Goal: Information Seeking & Learning: Compare options

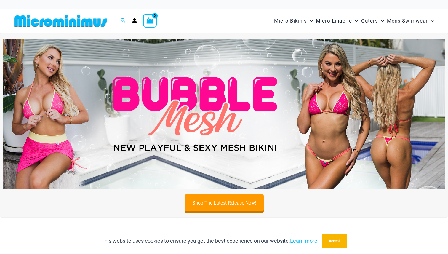
click at [351, 94] on img at bounding box center [224, 114] width 442 height 150
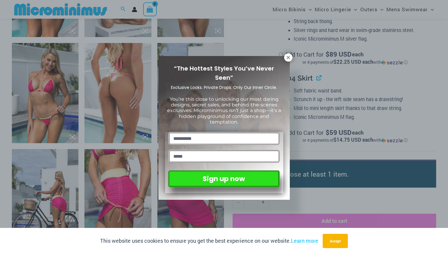
scroll to position [660, 0]
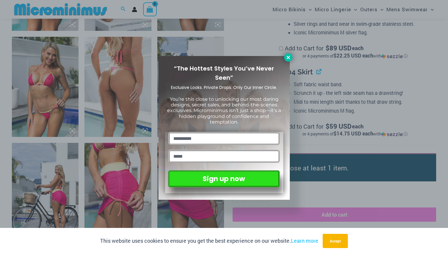
click at [287, 59] on icon at bounding box center [288, 57] width 5 height 5
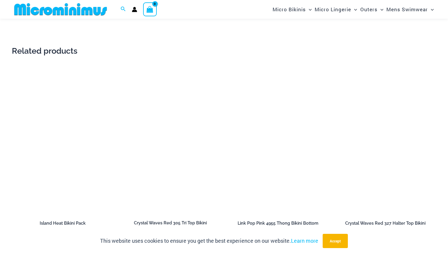
scroll to position [1219, 0]
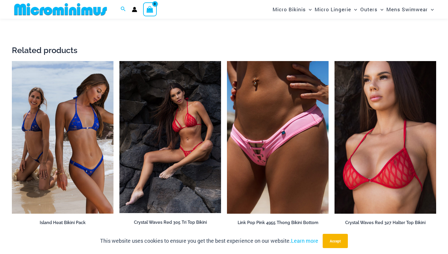
click at [158, 116] on img at bounding box center [171, 137] width 102 height 152
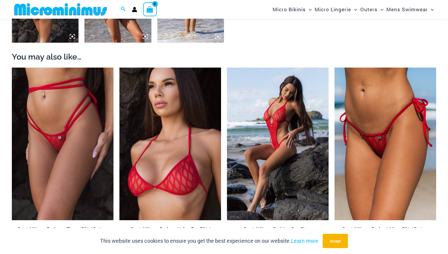
scroll to position [545, 0]
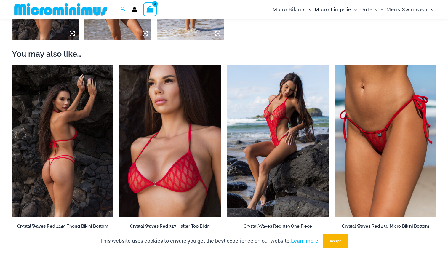
click at [47, 134] on img at bounding box center [63, 141] width 102 height 153
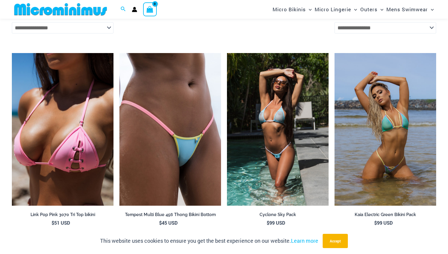
scroll to position [1215, 0]
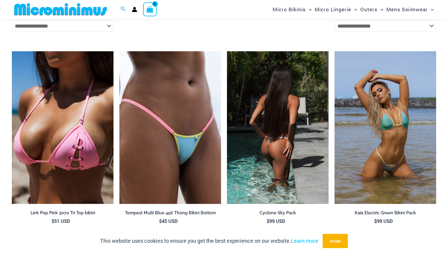
click at [270, 174] on img at bounding box center [278, 127] width 102 height 153
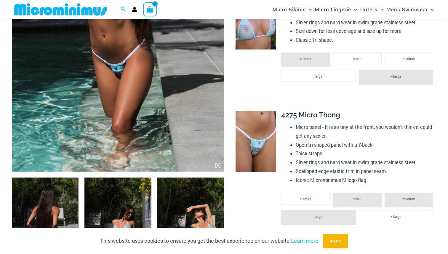
scroll to position [191, 0]
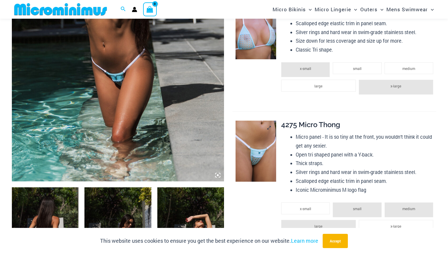
click at [255, 141] on img at bounding box center [256, 151] width 41 height 61
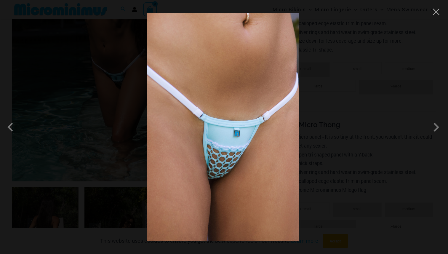
click at [349, 49] on div at bounding box center [224, 127] width 448 height 254
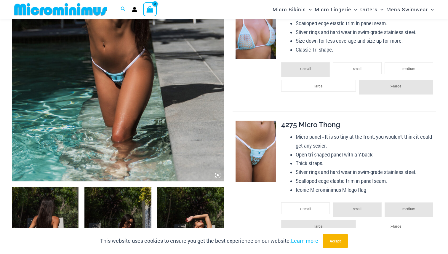
scroll to position [0, 0]
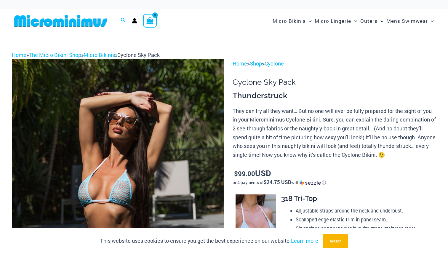
click at [86, 20] on img at bounding box center [61, 20] width 98 height 13
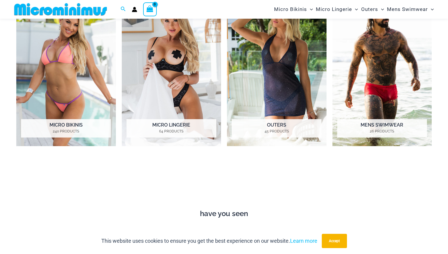
scroll to position [265, 0]
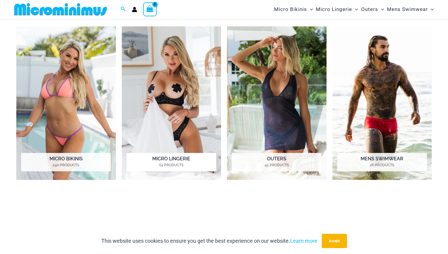
click at [171, 123] on img "Visit product category Micro Lingerie" at bounding box center [172, 103] width 100 height 154
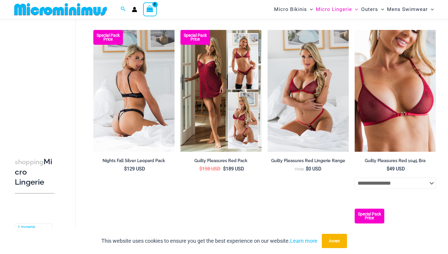
scroll to position [81, 0]
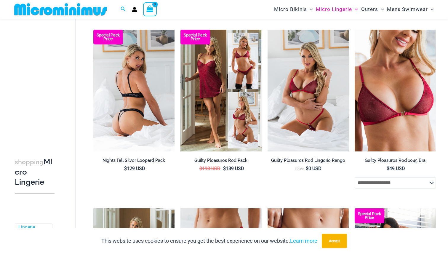
click at [134, 94] on img at bounding box center [133, 91] width 81 height 122
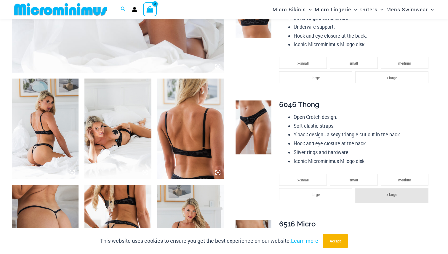
scroll to position [301, 0]
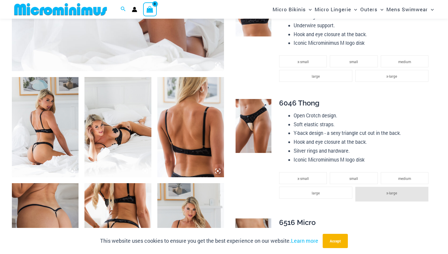
click at [248, 122] on img at bounding box center [254, 126] width 36 height 54
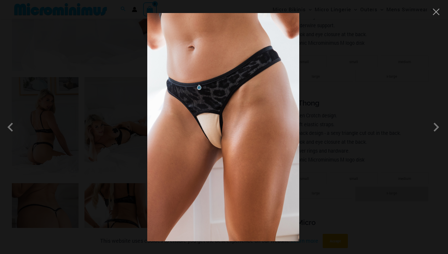
click at [309, 96] on div at bounding box center [224, 127] width 448 height 254
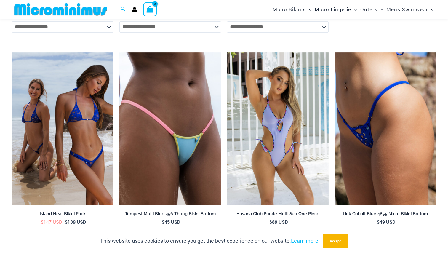
scroll to position [1106, 0]
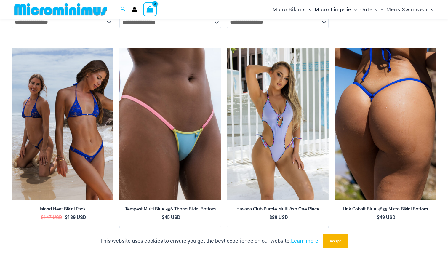
click at [404, 120] on img at bounding box center [386, 124] width 102 height 153
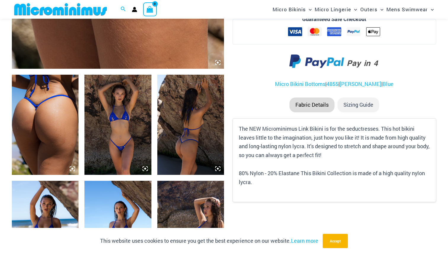
scroll to position [322, 0]
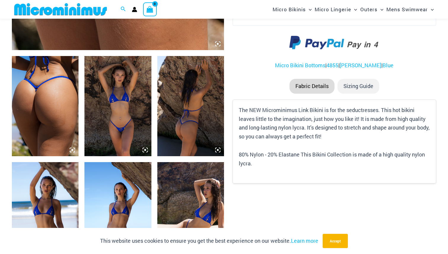
click at [42, 115] on img at bounding box center [45, 106] width 67 height 100
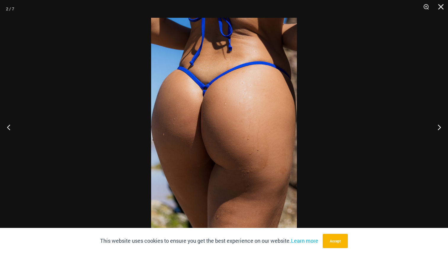
click at [83, 44] on div at bounding box center [224, 127] width 448 height 254
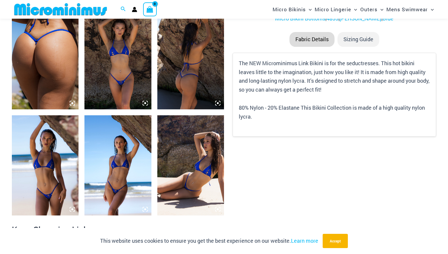
scroll to position [370, 0]
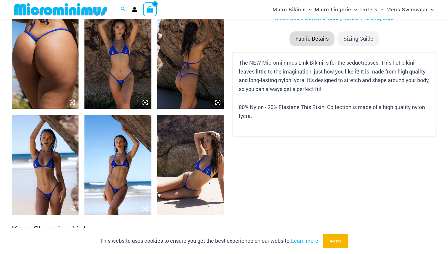
click at [111, 54] on img at bounding box center [118, 59] width 67 height 100
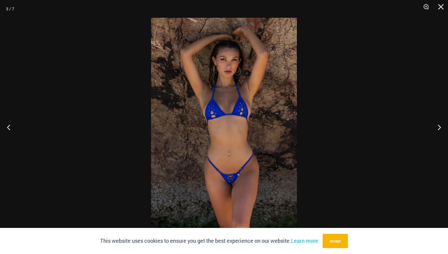
click at [111, 54] on div at bounding box center [224, 127] width 448 height 254
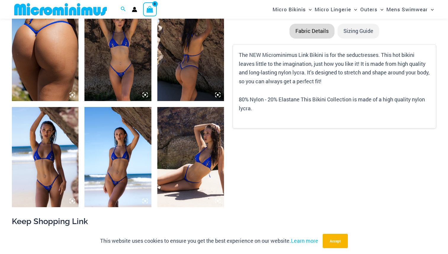
scroll to position [383, 0]
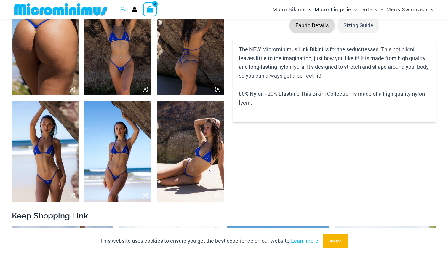
click at [63, 115] on img at bounding box center [45, 151] width 67 height 100
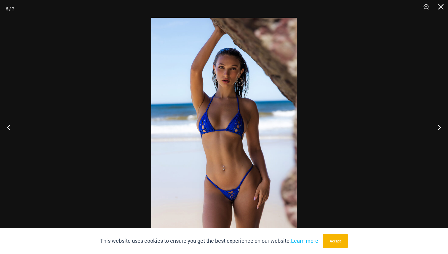
click at [63, 115] on div at bounding box center [224, 127] width 448 height 254
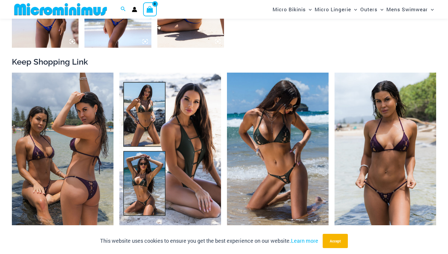
scroll to position [538, 0]
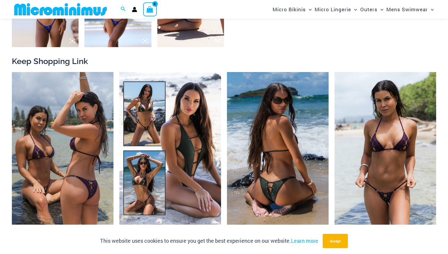
click at [290, 101] on img at bounding box center [278, 148] width 102 height 153
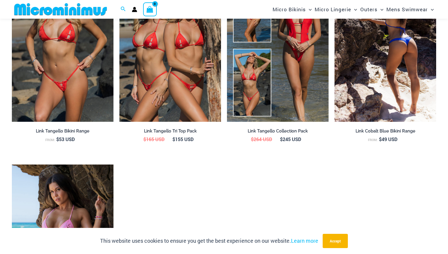
scroll to position [760, 0]
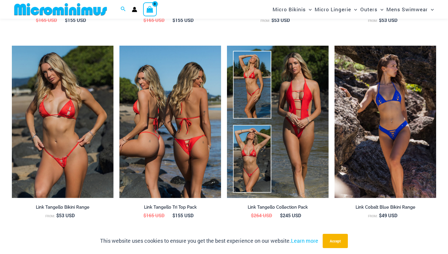
click at [147, 127] on img at bounding box center [171, 122] width 102 height 153
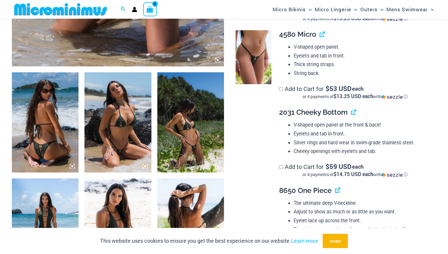
scroll to position [304, 0]
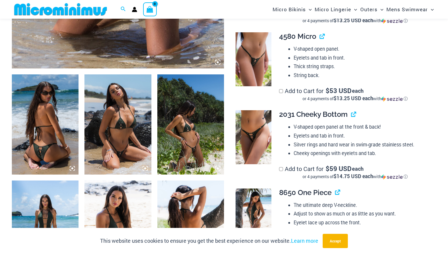
click at [256, 137] on img at bounding box center [254, 137] width 36 height 54
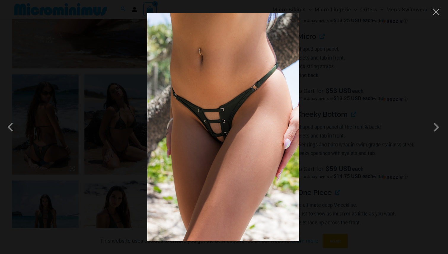
click at [343, 67] on div at bounding box center [224, 127] width 448 height 254
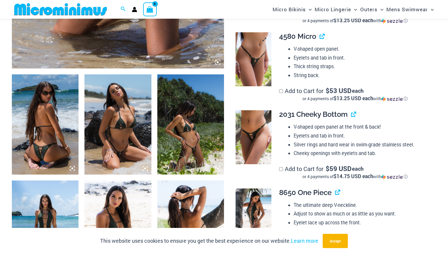
click at [257, 60] on img at bounding box center [254, 59] width 36 height 54
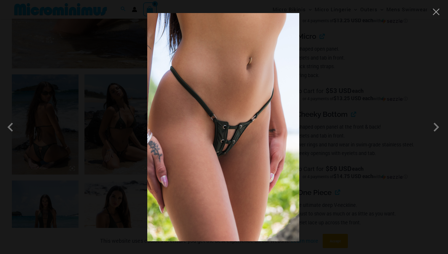
click at [379, 66] on div at bounding box center [224, 127] width 448 height 254
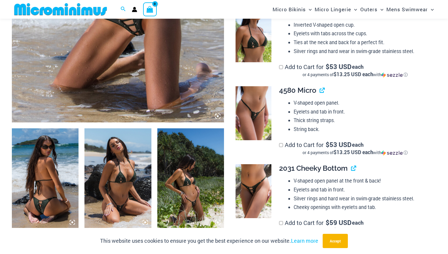
scroll to position [247, 0]
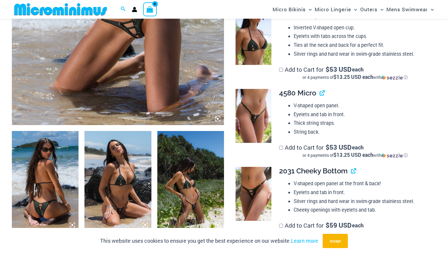
click at [265, 44] on img at bounding box center [254, 38] width 36 height 54
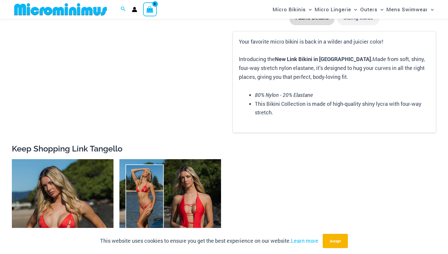
scroll to position [799, 0]
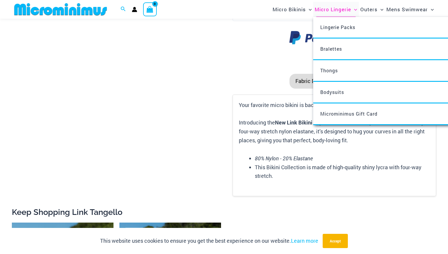
click at [323, 9] on span "Micro Lingerie" at bounding box center [333, 9] width 36 height 15
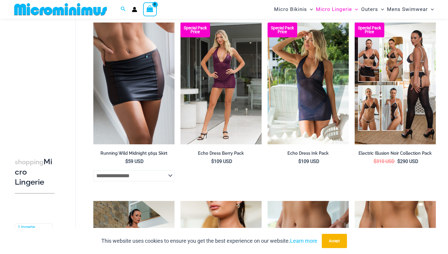
scroll to position [820, 0]
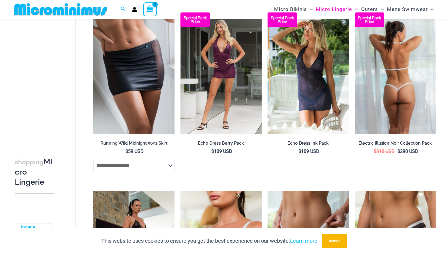
click at [391, 64] on img at bounding box center [395, 73] width 81 height 122
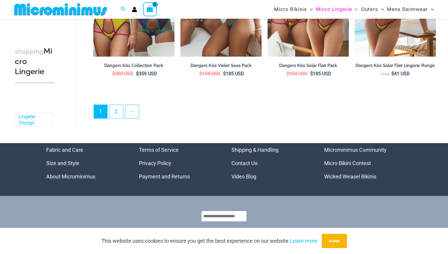
scroll to position [1452, 0]
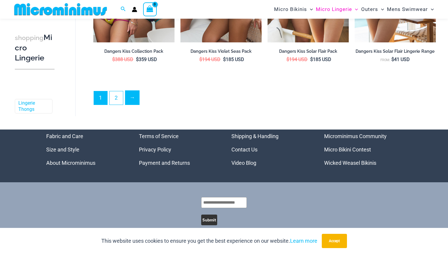
click at [131, 104] on link "→" at bounding box center [132, 98] width 14 height 14
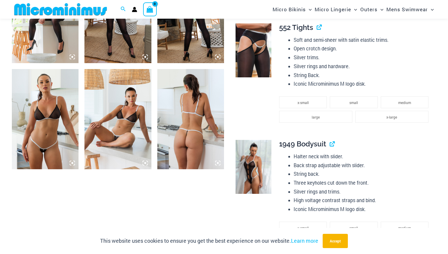
scroll to position [734, 0]
click at [110, 122] on img at bounding box center [118, 119] width 67 height 100
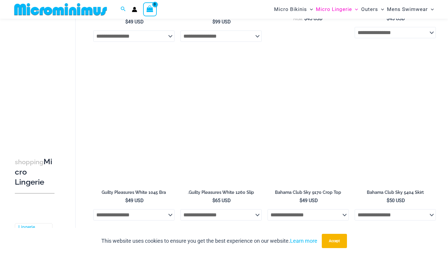
scroll to position [734, 0]
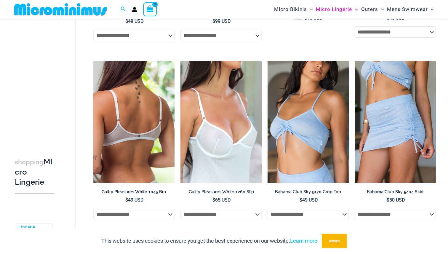
click at [112, 104] on img at bounding box center [133, 122] width 81 height 122
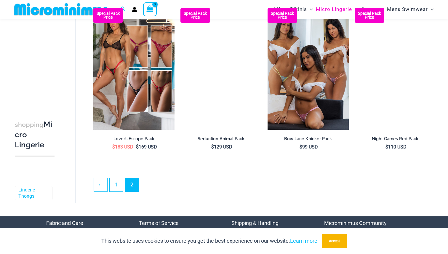
scroll to position [1332, 0]
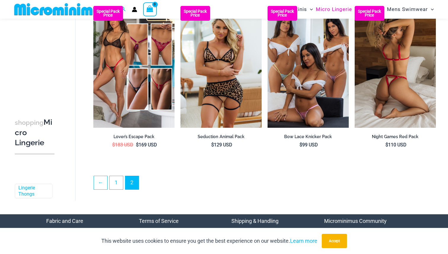
click at [390, 106] on img at bounding box center [395, 67] width 81 height 122
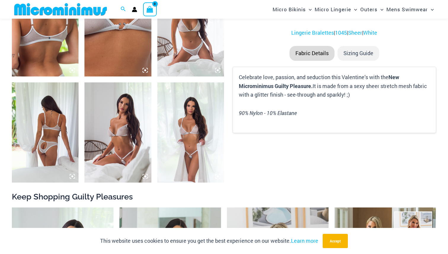
scroll to position [406, 0]
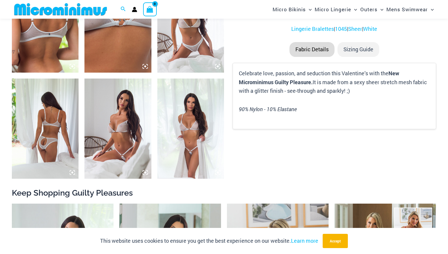
click at [189, 29] on img at bounding box center [190, 22] width 67 height 100
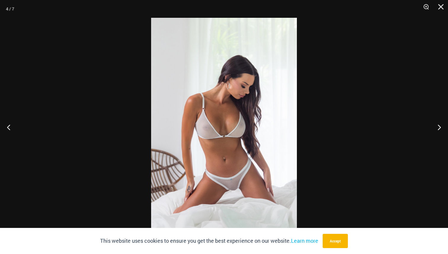
click at [87, 32] on div at bounding box center [224, 127] width 448 height 254
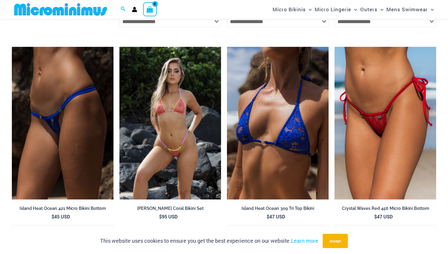
scroll to position [1200, 0]
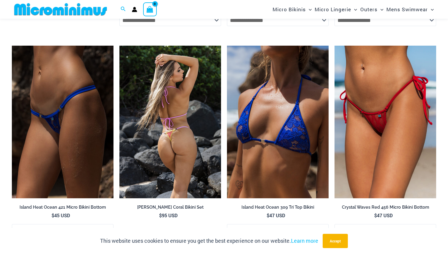
click at [154, 100] on img at bounding box center [171, 122] width 102 height 153
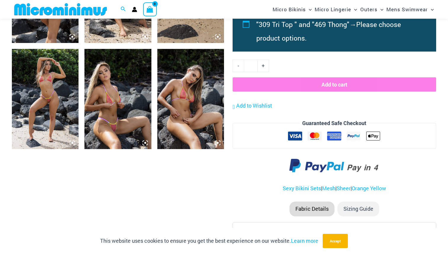
scroll to position [436, 0]
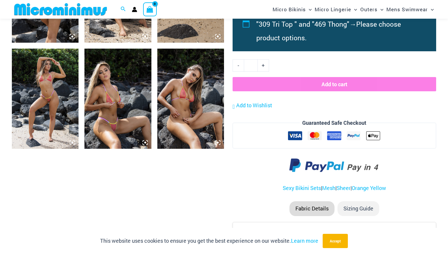
click at [119, 115] on img at bounding box center [118, 99] width 67 height 100
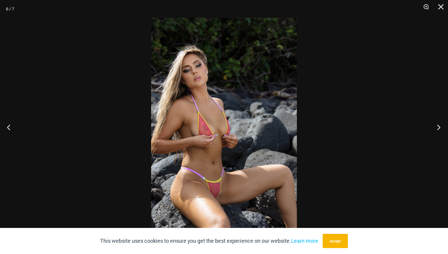
click at [437, 125] on button "Next" at bounding box center [437, 127] width 22 height 30
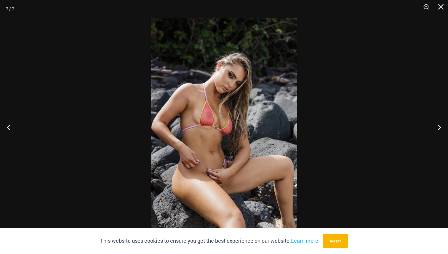
click at [383, 19] on div at bounding box center [224, 127] width 448 height 254
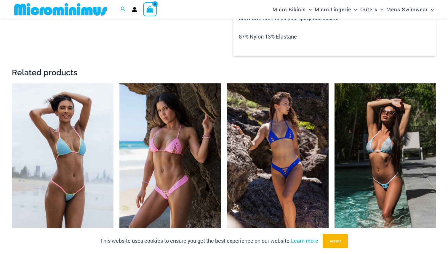
scroll to position [679, 0]
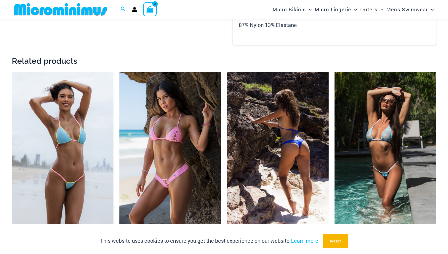
click at [263, 135] on img at bounding box center [278, 148] width 102 height 153
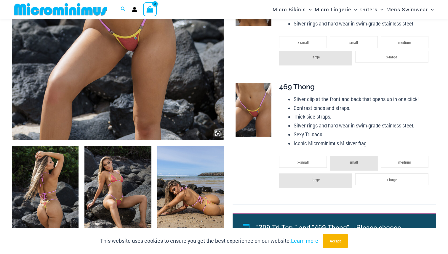
scroll to position [232, 0]
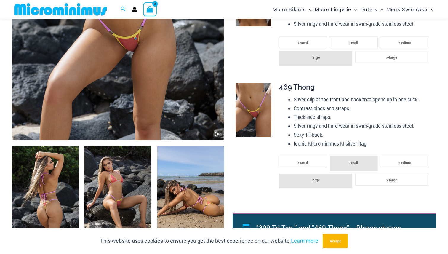
click at [255, 118] on img at bounding box center [254, 110] width 36 height 54
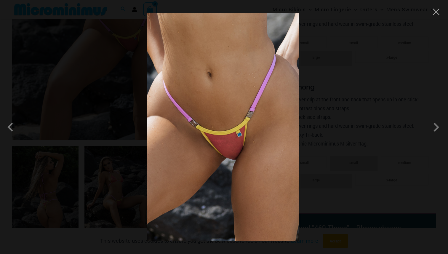
click at [340, 86] on div at bounding box center [224, 127] width 448 height 254
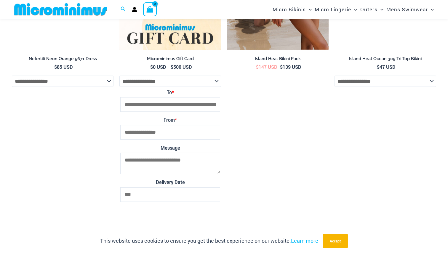
scroll to position [1470, 0]
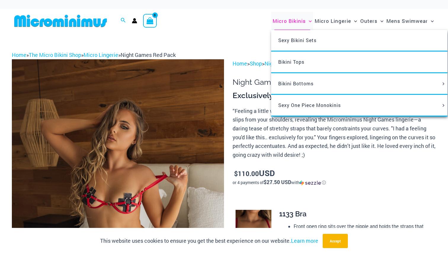
click at [292, 17] on span "Micro Bikinis" at bounding box center [289, 20] width 33 height 15
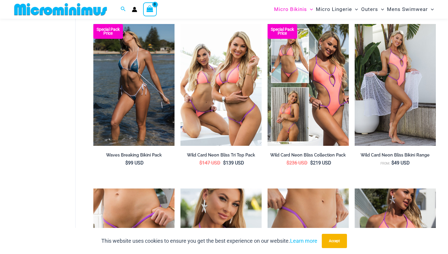
scroll to position [540, 0]
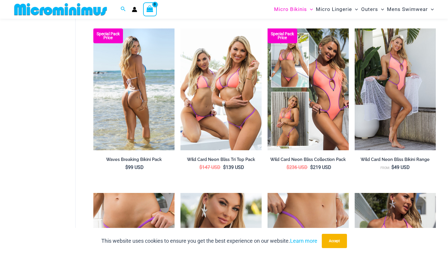
click at [98, 109] on img at bounding box center [133, 89] width 81 height 122
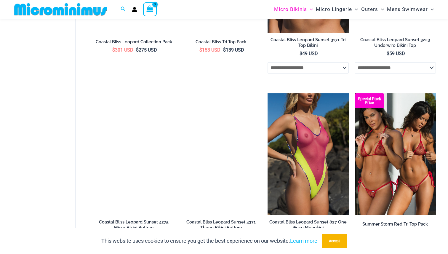
scroll to position [1367, 0]
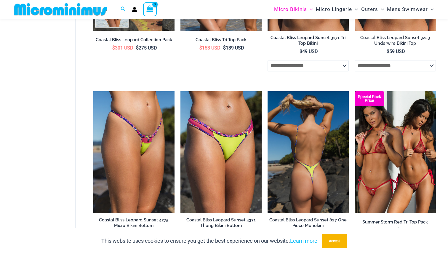
click at [292, 143] on img at bounding box center [308, 152] width 81 height 122
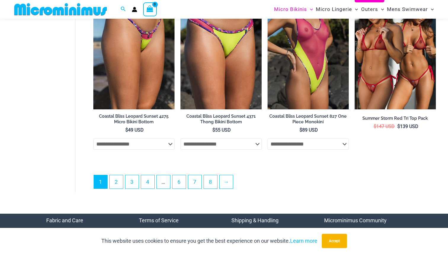
scroll to position [1474, 0]
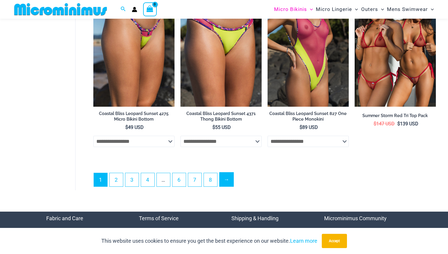
click at [228, 187] on link "→" at bounding box center [227, 180] width 14 height 14
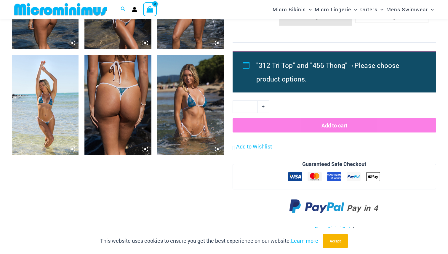
scroll to position [536, 0]
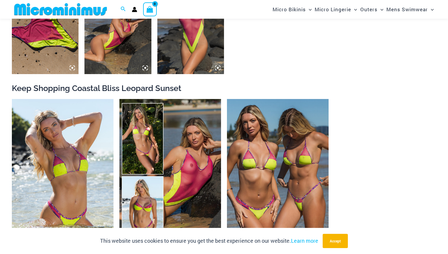
scroll to position [619, 0]
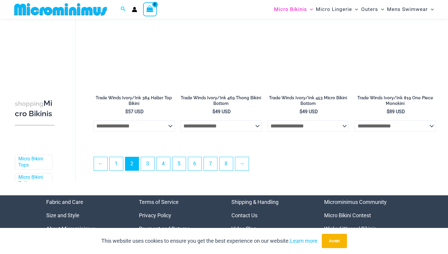
scroll to position [1367, 0]
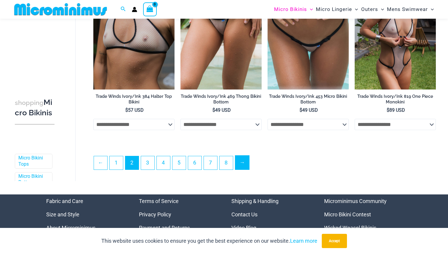
click at [249, 166] on link "→" at bounding box center [242, 163] width 14 height 14
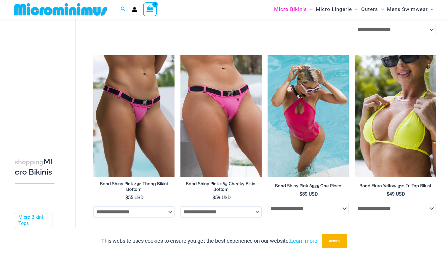
scroll to position [737, 0]
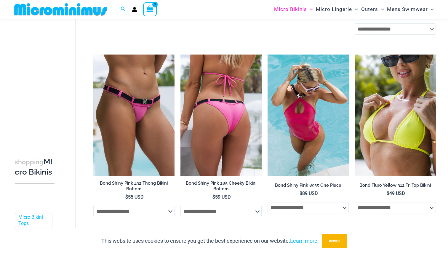
click at [222, 166] on img at bounding box center [221, 116] width 81 height 122
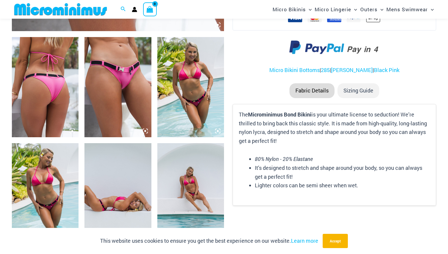
scroll to position [337, 0]
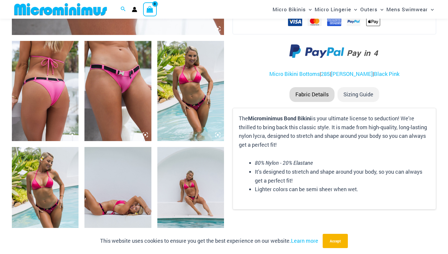
click at [117, 95] on img at bounding box center [118, 91] width 67 height 100
